Goal: Download file/media

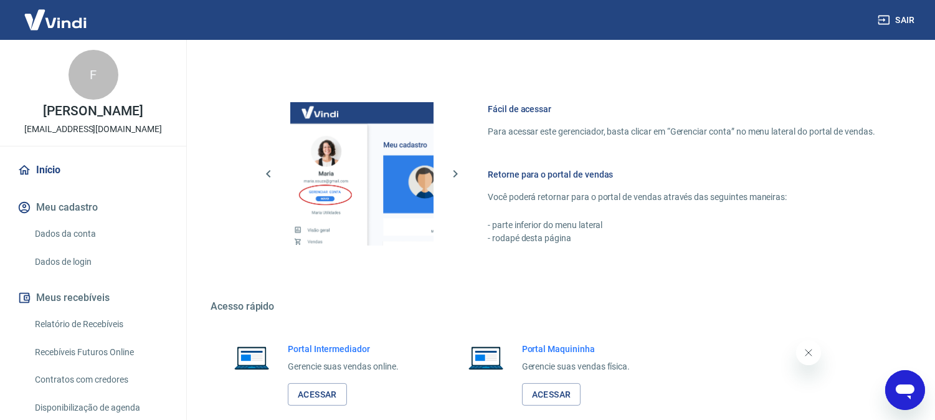
click at [896, 23] on button "Sair" at bounding box center [898, 20] width 45 height 23
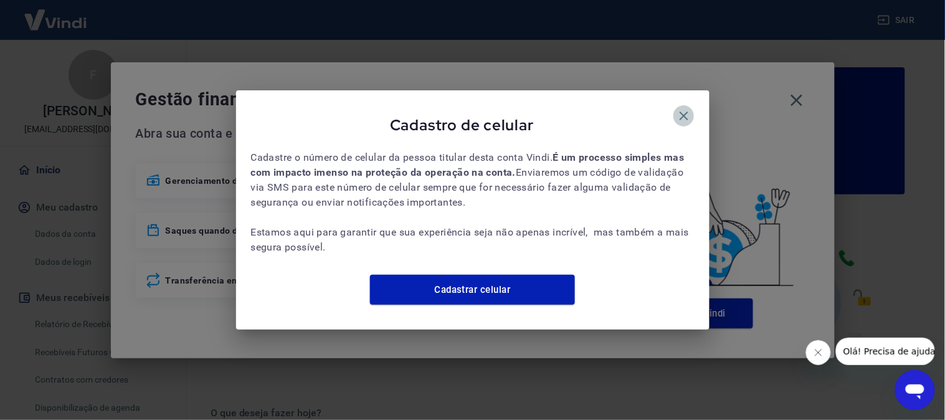
click at [677, 108] on icon "button" at bounding box center [684, 115] width 15 height 15
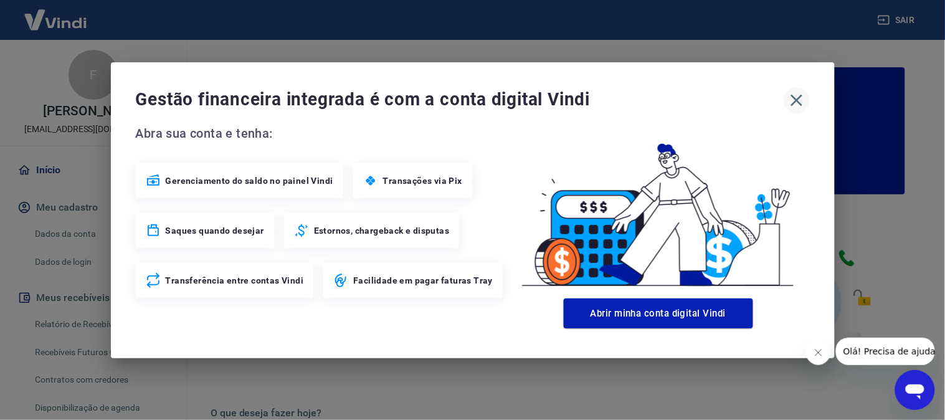
click at [809, 100] on button "button" at bounding box center [797, 100] width 26 height 26
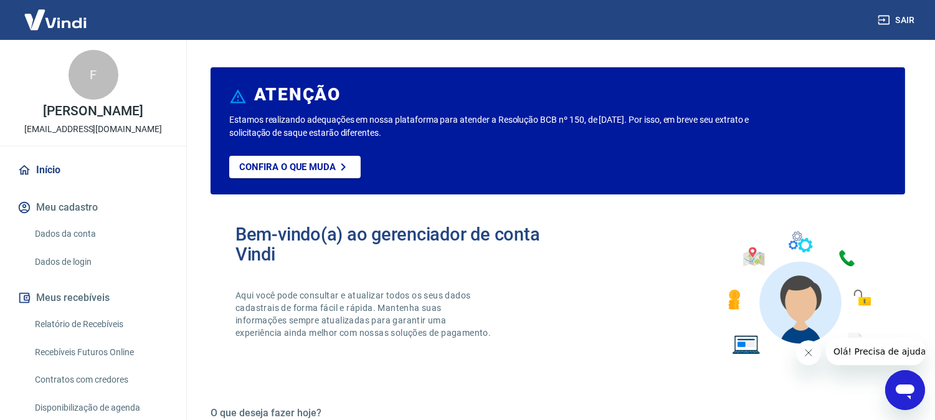
click at [125, 315] on link "Relatório de Recebíveis" at bounding box center [100, 325] width 141 height 26
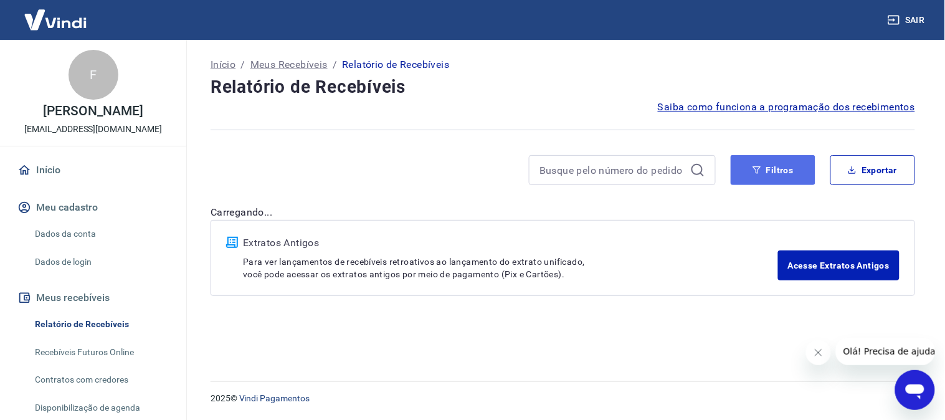
click at [779, 164] on button "Filtros" at bounding box center [773, 170] width 85 height 30
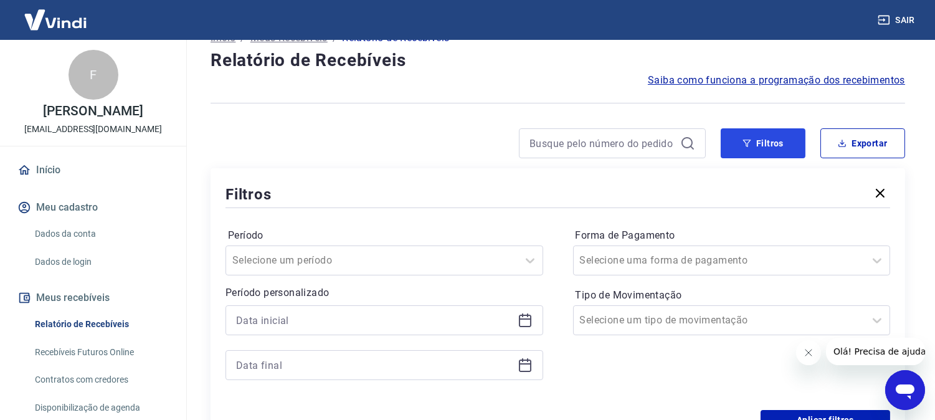
scroll to position [69, 0]
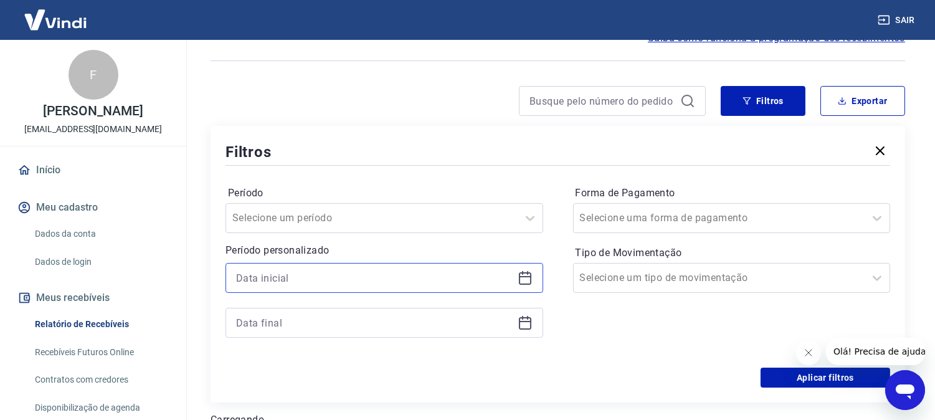
click at [348, 273] on input at bounding box center [374, 278] width 277 height 19
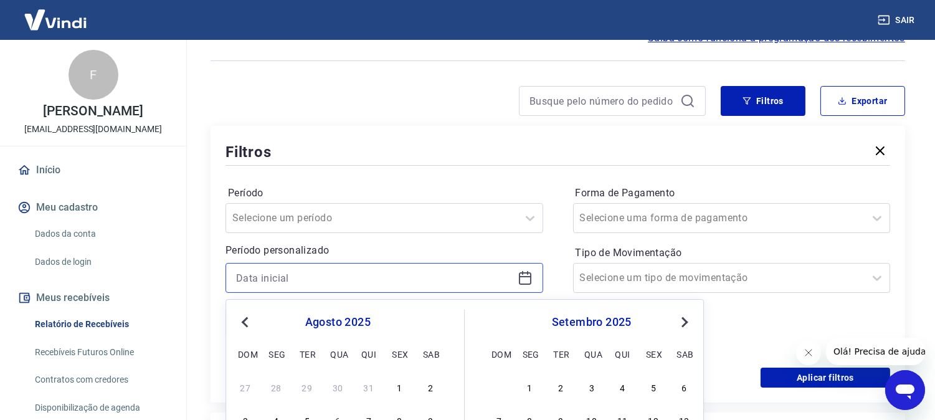
scroll to position [221, 0]
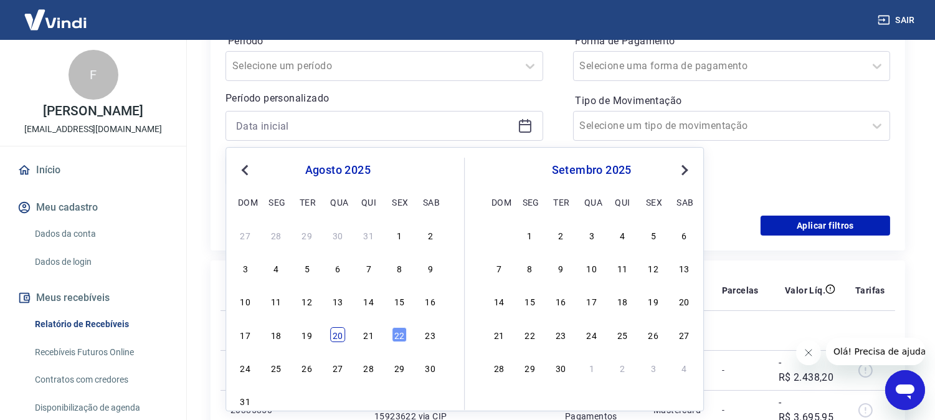
click at [340, 335] on div "20" at bounding box center [337, 334] width 15 height 15
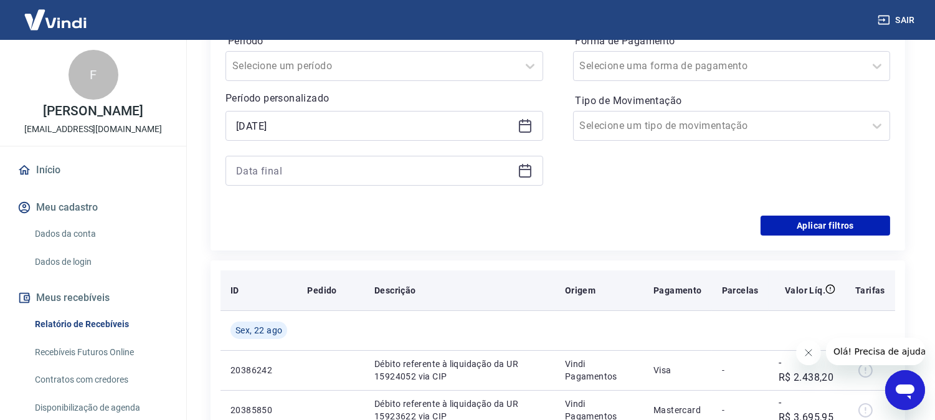
type input "20/08/2025"
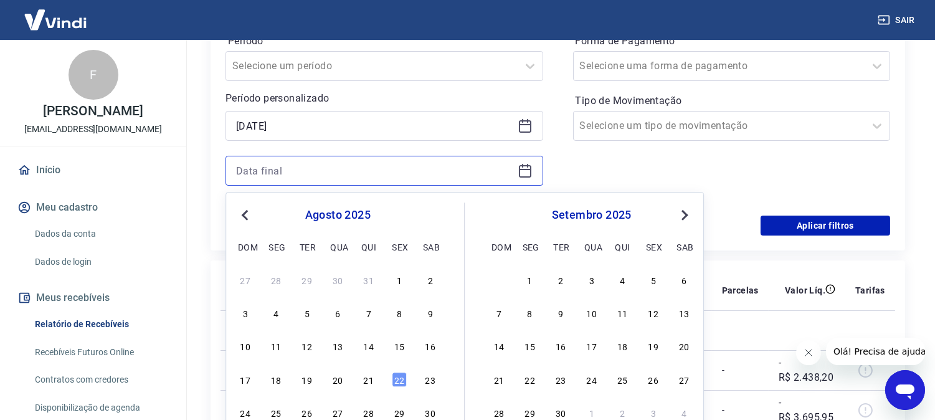
click at [295, 178] on input at bounding box center [374, 170] width 277 height 19
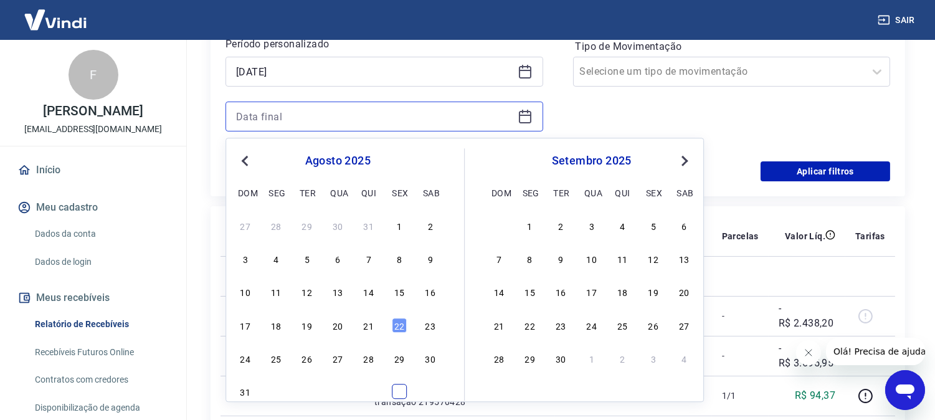
scroll to position [290, 0]
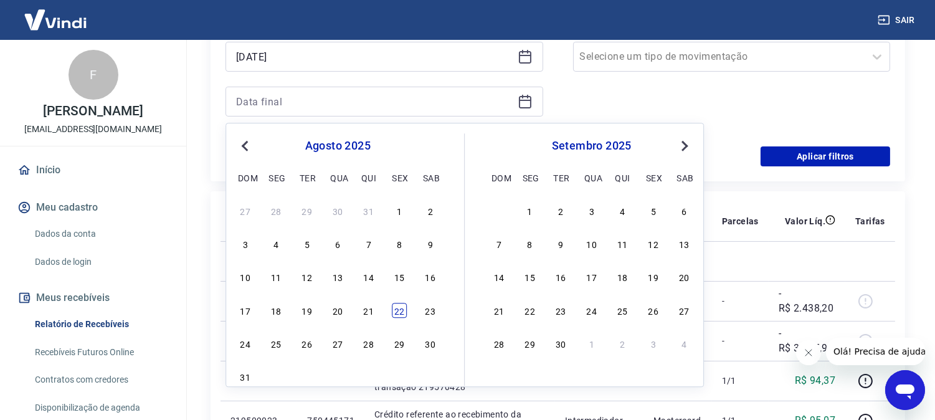
click at [397, 308] on div "22" at bounding box center [399, 310] width 15 height 15
type input "22/08/2025"
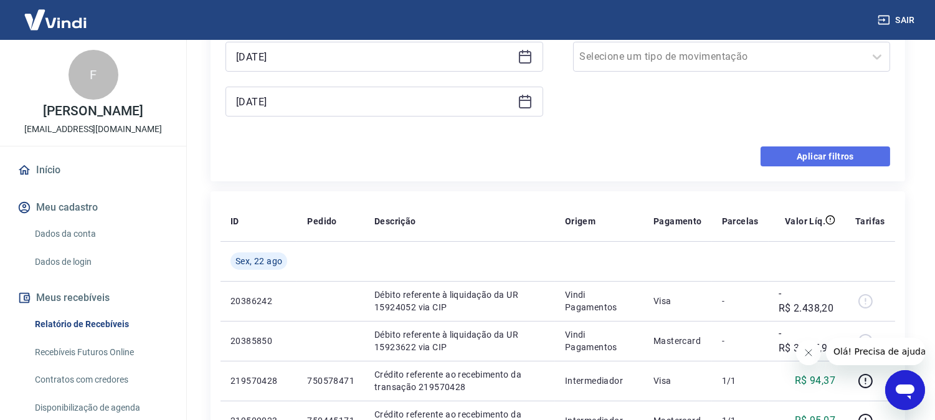
click at [869, 153] on button "Aplicar filtros" at bounding box center [826, 156] width 130 height 20
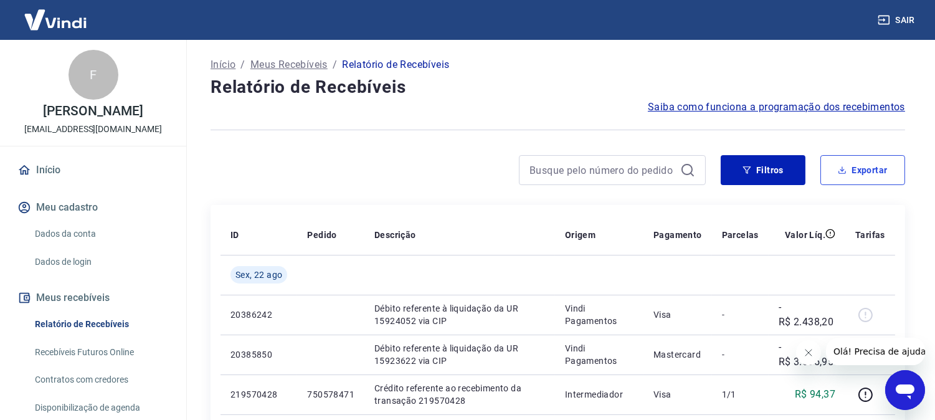
drag, startPoint x: 867, startPoint y: 165, endPoint x: 851, endPoint y: 166, distance: 16.3
click at [867, 166] on button "Exportar" at bounding box center [863, 170] width 85 height 30
type input "20/08/2025"
type input "22/08/2025"
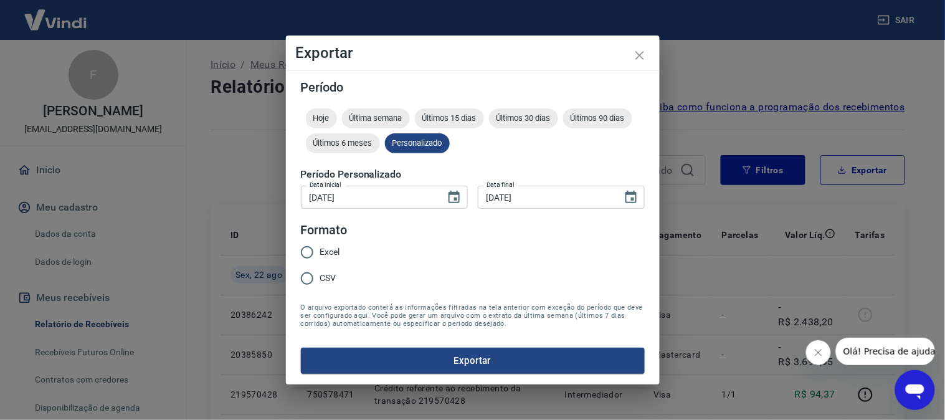
drag, startPoint x: 322, startPoint y: 237, endPoint x: 321, endPoint y: 246, distance: 8.7
click at [321, 246] on fieldset "Formato Excel CSV" at bounding box center [325, 262] width 49 height 82
click at [321, 246] on span "Excel" at bounding box center [330, 252] width 20 height 13
click at [320, 246] on input "Excel" at bounding box center [307, 252] width 26 height 26
radio input "true"
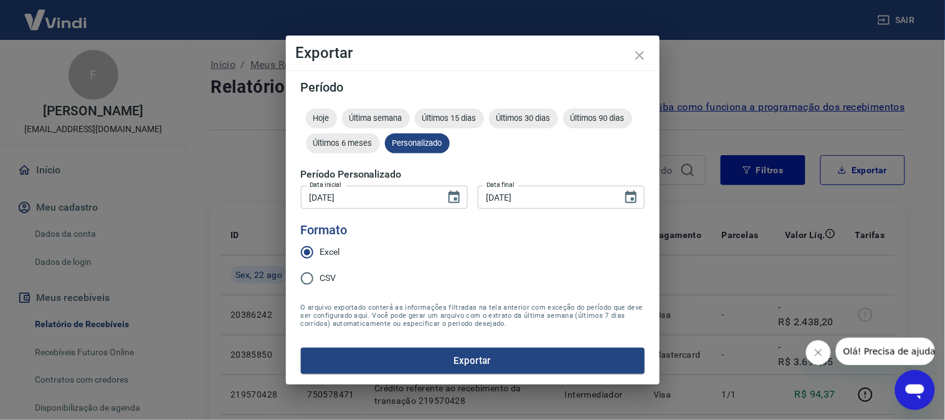
click at [440, 364] on button "Exportar" at bounding box center [473, 361] width 344 height 26
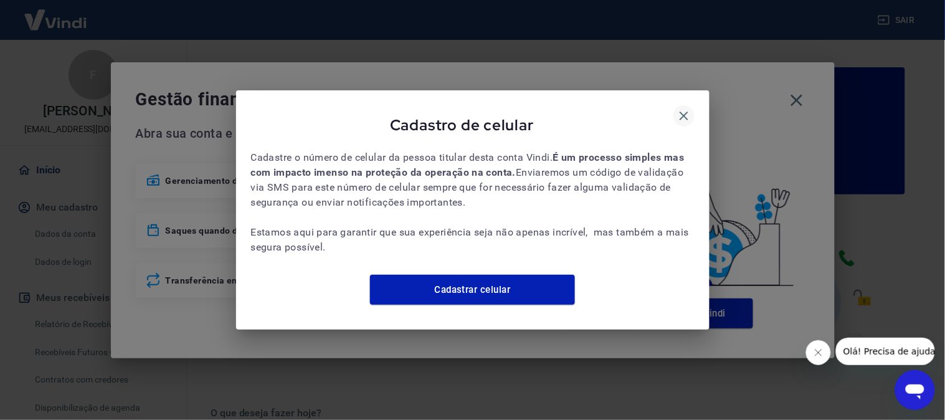
click at [676, 106] on button "button" at bounding box center [684, 115] width 21 height 21
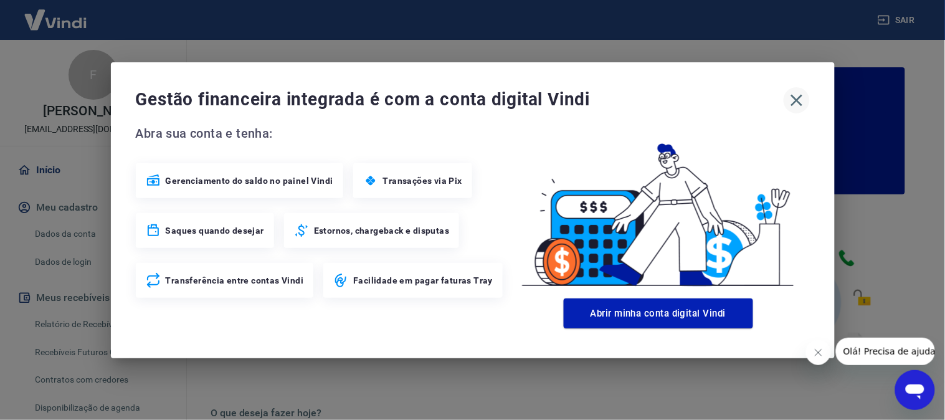
click at [790, 101] on icon "button" at bounding box center [797, 100] width 20 height 20
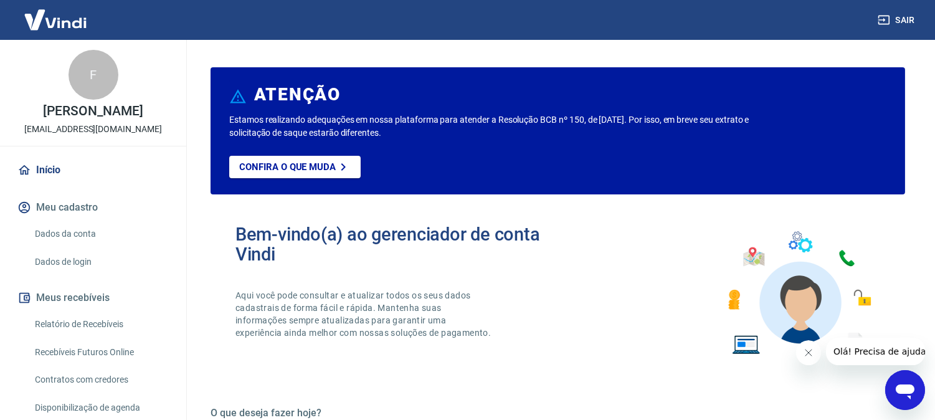
click at [82, 318] on link "Relatório de Recebíveis" at bounding box center [100, 325] width 141 height 26
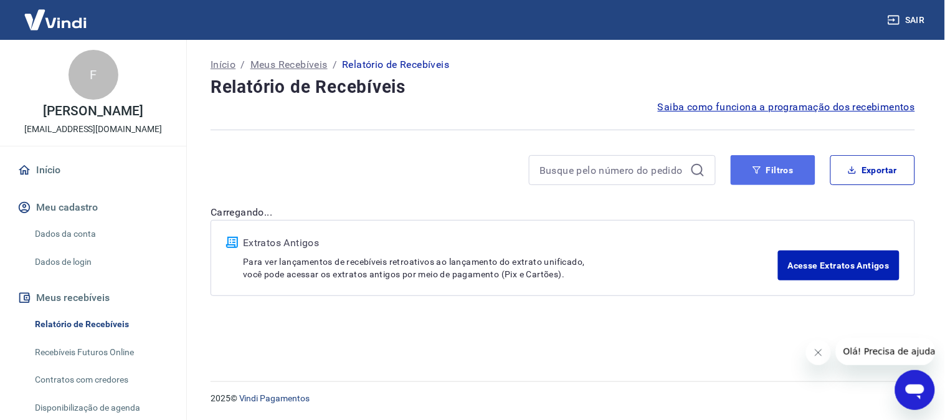
click at [791, 163] on button "Filtros" at bounding box center [773, 170] width 85 height 30
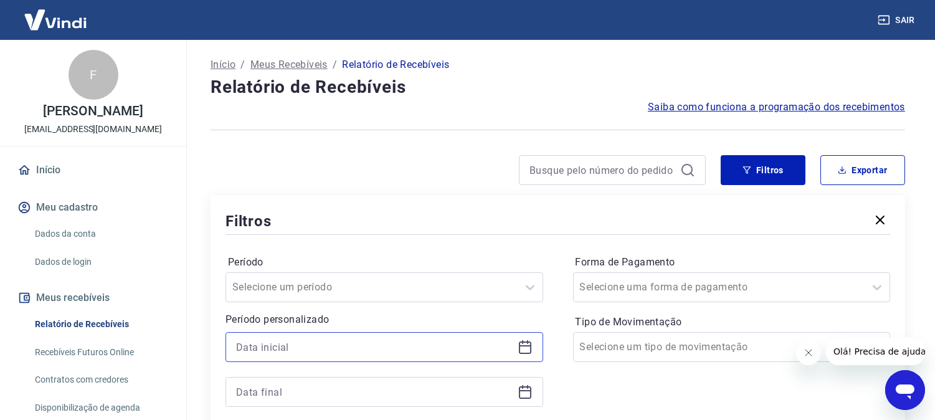
drag, startPoint x: 381, startPoint y: 341, endPoint x: 381, endPoint y: 348, distance: 6.9
click at [381, 345] on input at bounding box center [374, 347] width 277 height 19
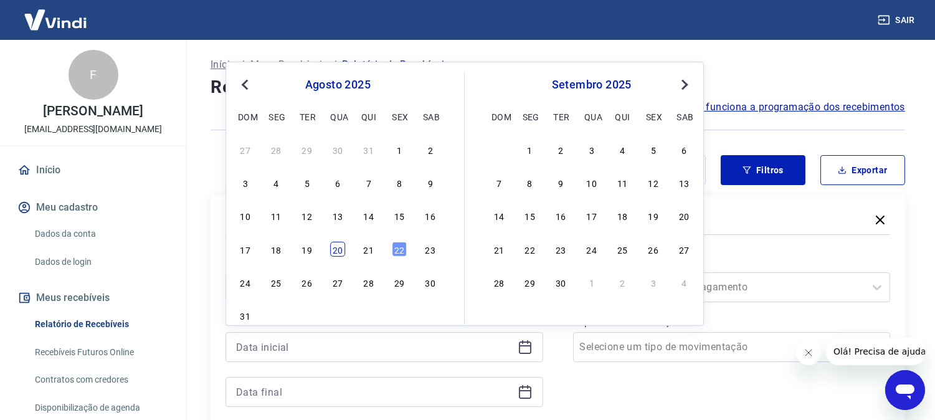
click at [335, 254] on div "20" at bounding box center [337, 249] width 15 height 15
type input "[DATE]"
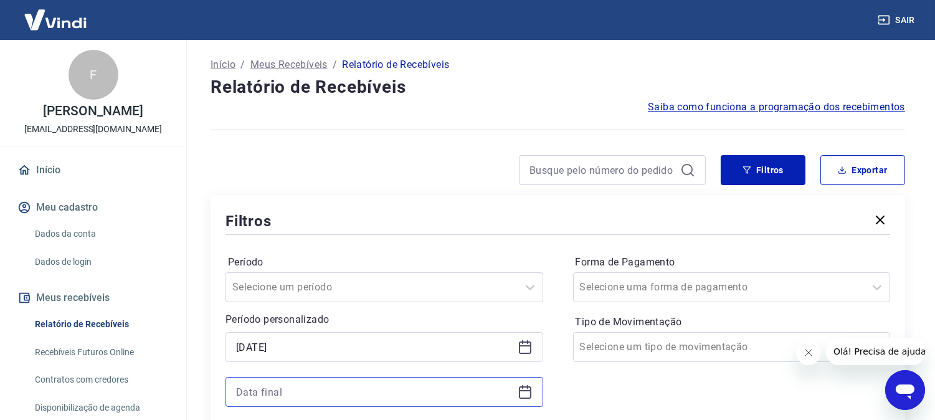
click at [318, 386] on input at bounding box center [374, 392] width 277 height 19
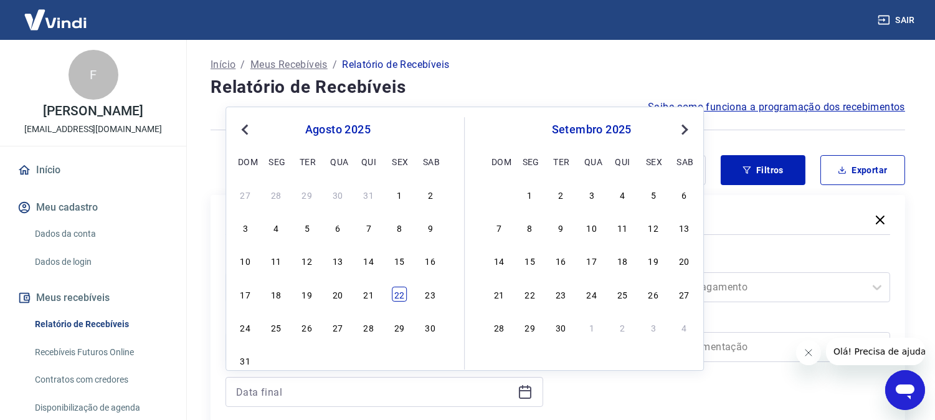
click at [401, 293] on div "22" at bounding box center [399, 294] width 15 height 15
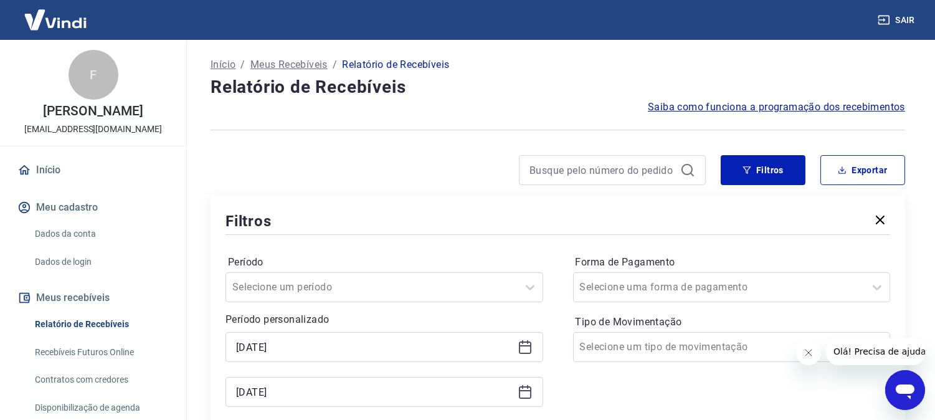
type input "22/08/2025"
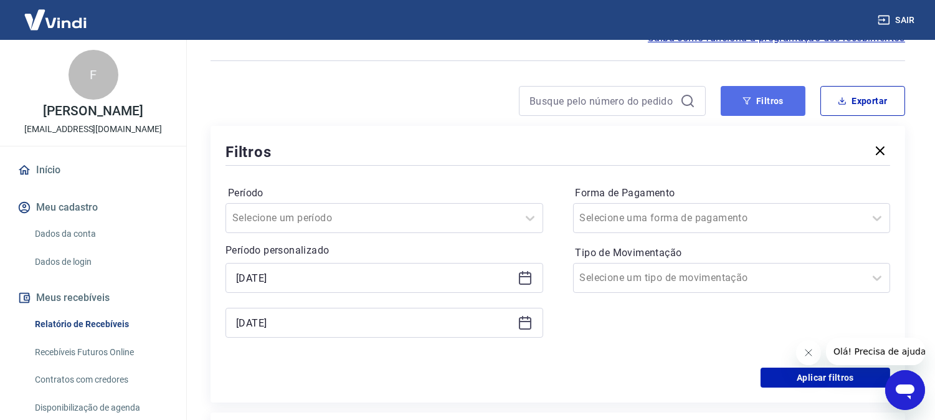
click at [783, 102] on button "Filtros" at bounding box center [763, 101] width 85 height 30
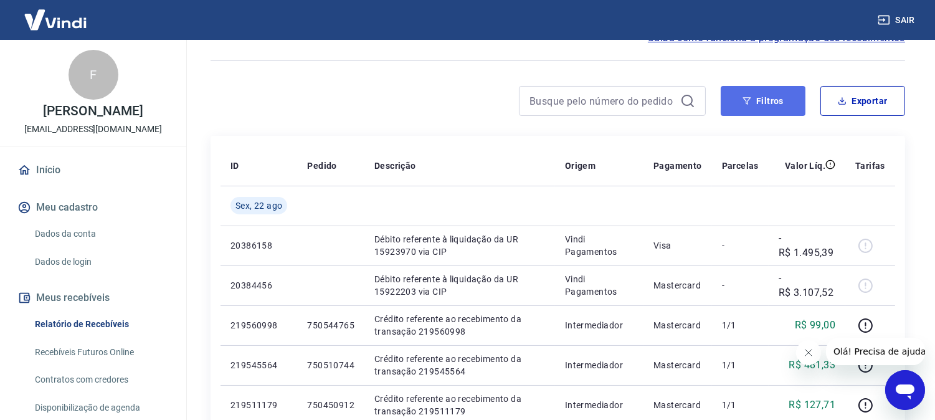
click at [731, 105] on button "Filtros" at bounding box center [763, 101] width 85 height 30
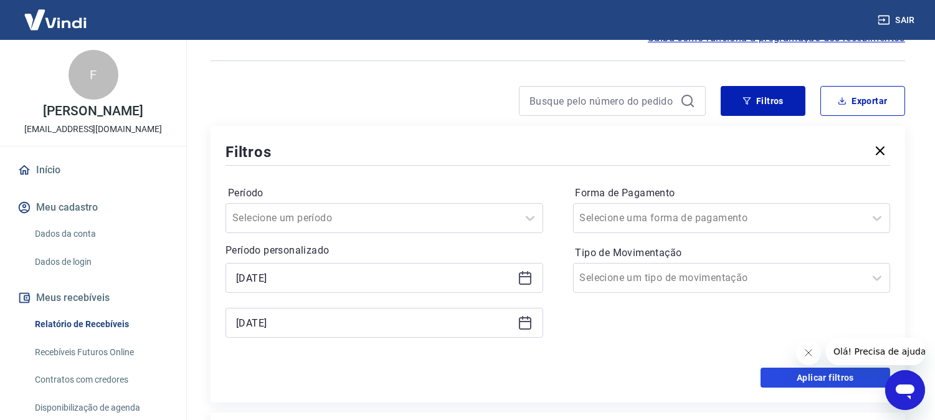
drag, startPoint x: 791, startPoint y: 383, endPoint x: 704, endPoint y: 287, distance: 129.7
click at [789, 383] on button "Aplicar filtros" at bounding box center [826, 378] width 130 height 20
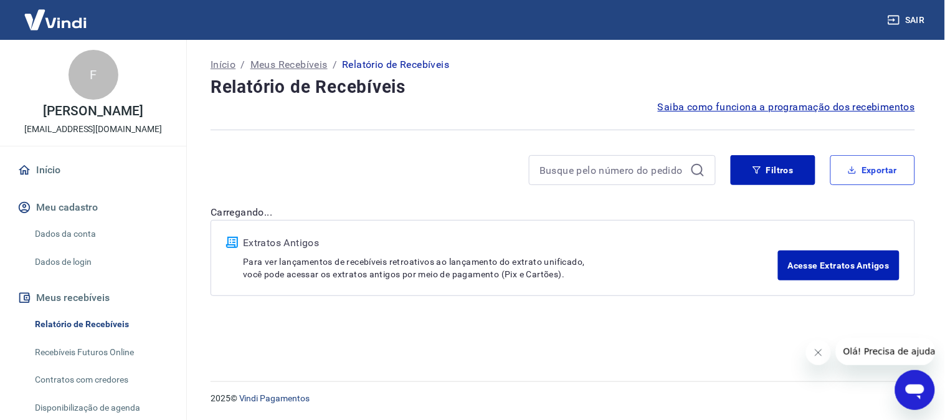
click at [874, 171] on button "Exportar" at bounding box center [873, 170] width 85 height 30
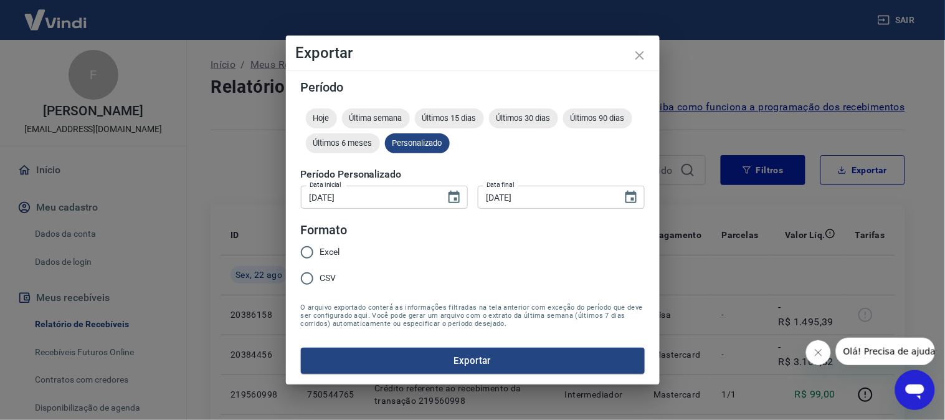
type input "20/08/2025"
type input "22/08/2025"
drag, startPoint x: 318, startPoint y: 249, endPoint x: 396, endPoint y: 279, distance: 82.9
click at [318, 250] on input "Excel" at bounding box center [307, 252] width 26 height 26
radio input "true"
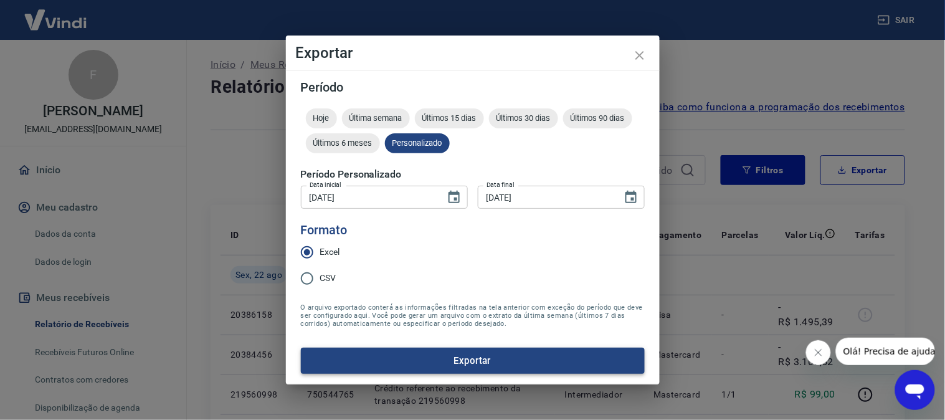
click at [432, 363] on button "Exportar" at bounding box center [473, 361] width 344 height 26
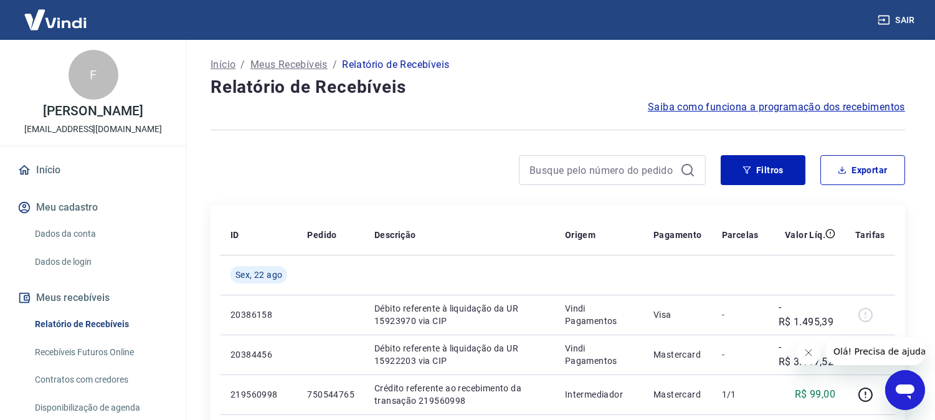
click at [604, 59] on div "Início / Meus Recebíveis / Relatório de Recebíveis" at bounding box center [558, 65] width 695 height 20
click at [869, 171] on button "Exportar" at bounding box center [863, 170] width 85 height 30
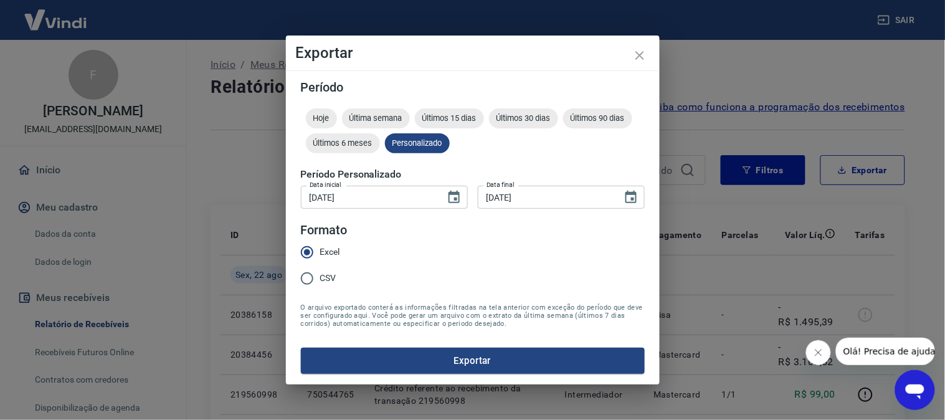
click at [426, 345] on form "Período Hoje Última semana Últimos 15 dias Últimos 30 dias Últimos 90 dias Últi…" at bounding box center [473, 227] width 344 height 293
click at [428, 358] on button "Exportar" at bounding box center [473, 361] width 344 height 26
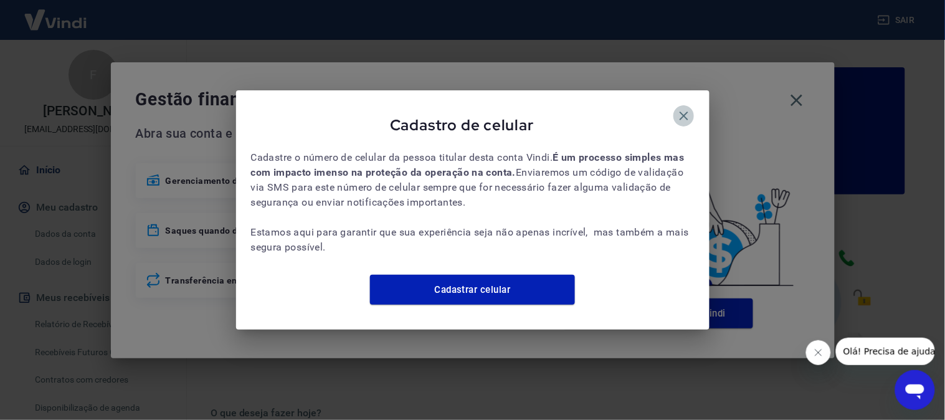
click at [689, 110] on icon "button" at bounding box center [684, 115] width 15 height 15
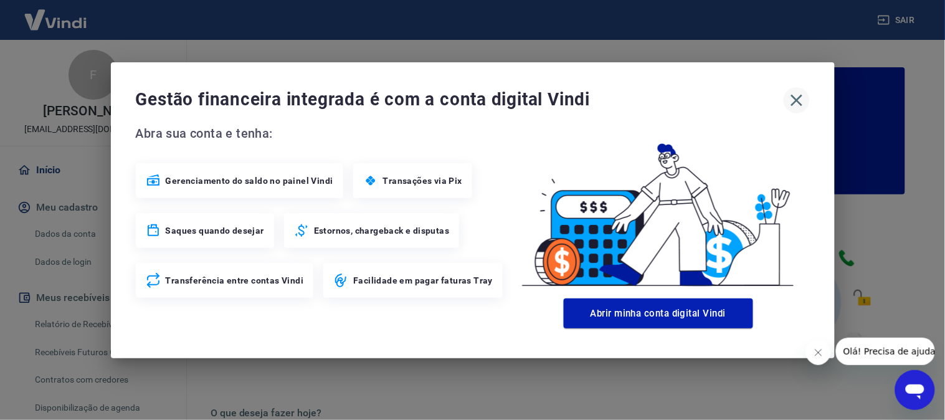
drag, startPoint x: 823, startPoint y: 103, endPoint x: 796, endPoint y: 102, distance: 27.4
click at [796, 102] on icon "button" at bounding box center [797, 100] width 20 height 20
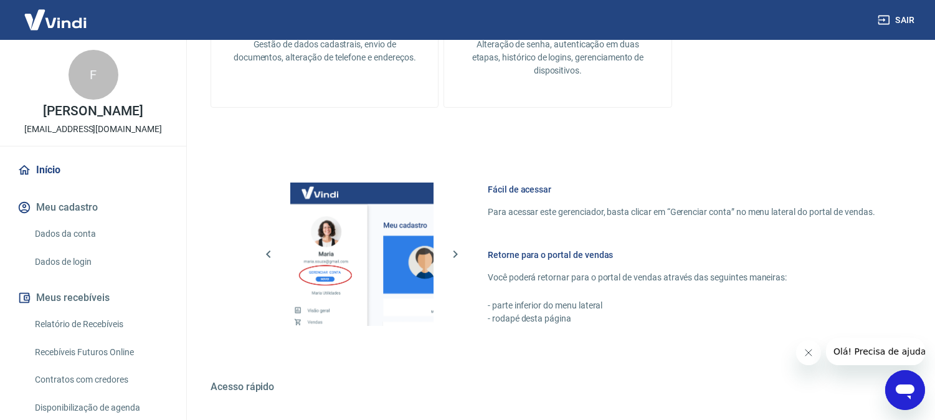
scroll to position [694, 0]
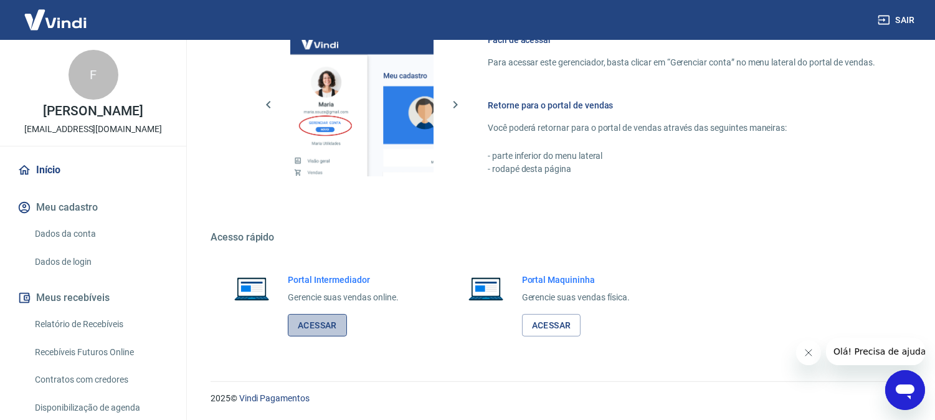
click at [319, 316] on link "Acessar" at bounding box center [317, 325] width 59 height 23
